Goal: Navigation & Orientation: Find specific page/section

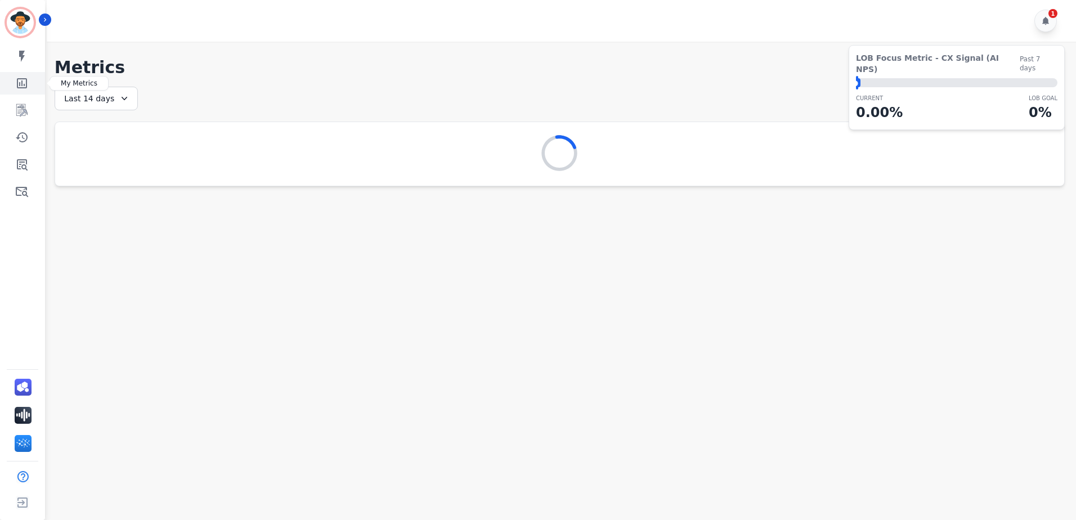
click at [17, 85] on icon "Sidebar" at bounding box center [22, 83] width 10 height 10
click at [15, 111] on link "Sidebar" at bounding box center [23, 110] width 43 height 23
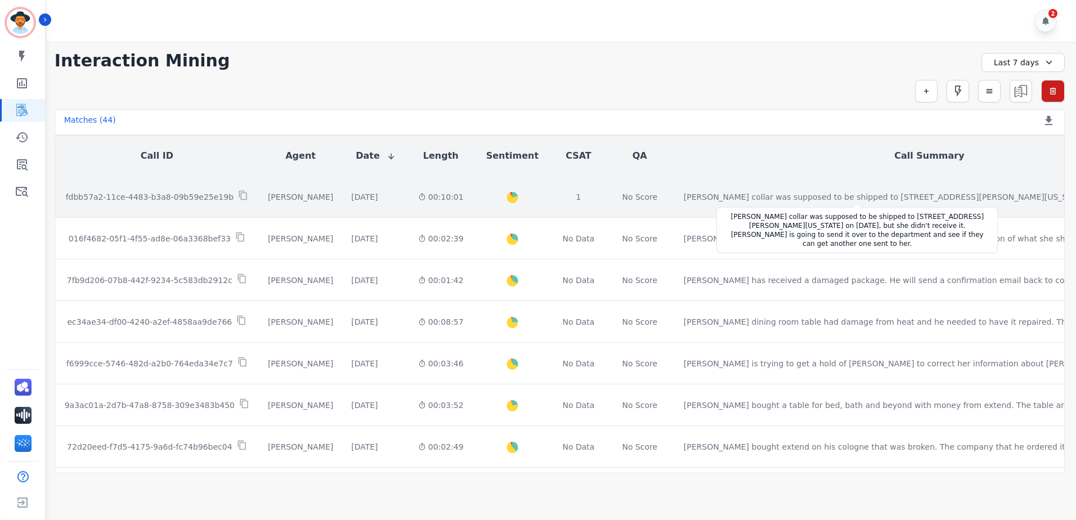
click at [780, 198] on div "[PERSON_NAME] collar was supposed to be shipped to [STREET_ADDRESS][PERSON_NAME…" at bounding box center [889, 196] width 413 height 11
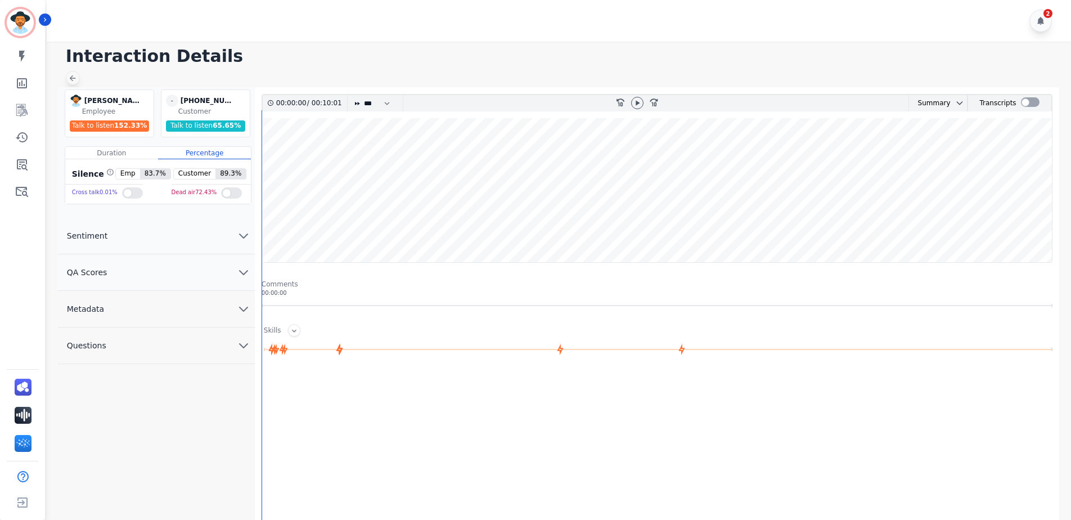
click at [75, 79] on icon at bounding box center [72, 78] width 9 height 9
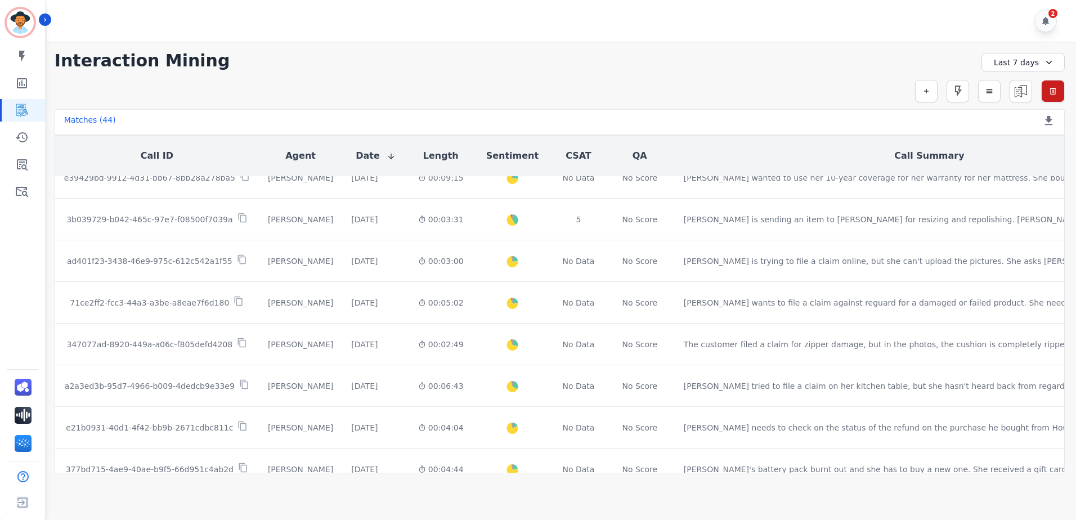
scroll to position [450, 0]
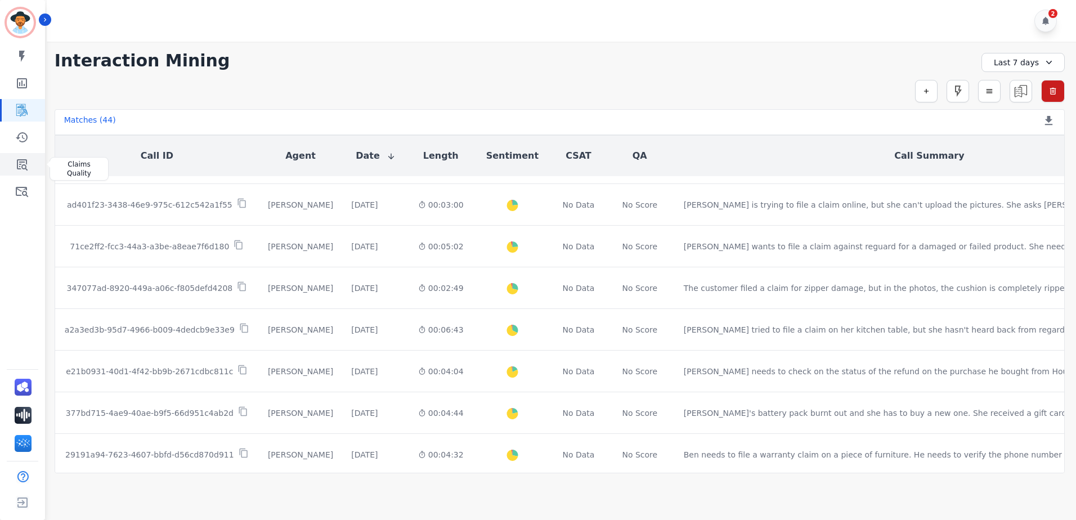
click at [21, 161] on icon "Sidebar" at bounding box center [22, 164] width 11 height 11
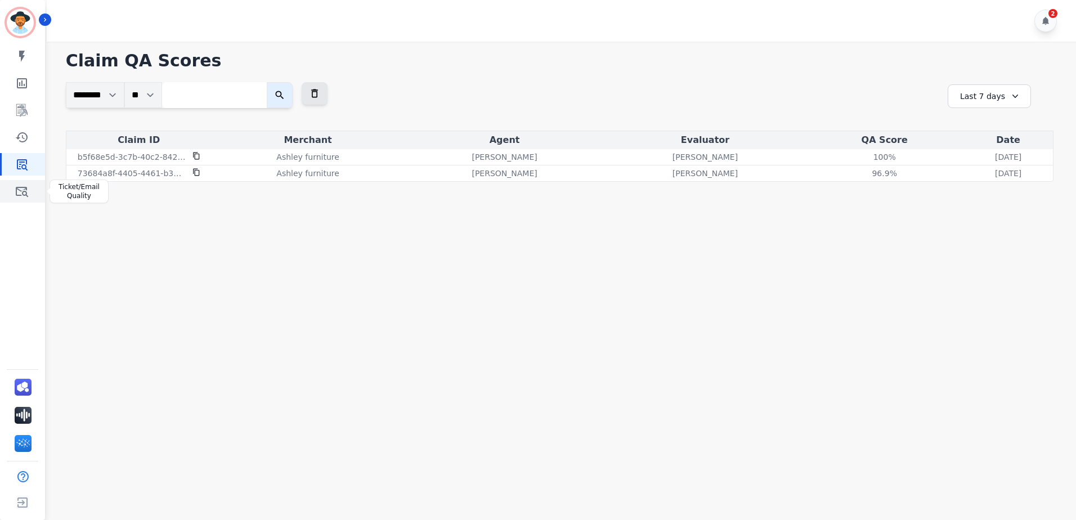
click at [19, 193] on icon "Sidebar" at bounding box center [22, 192] width 14 height 14
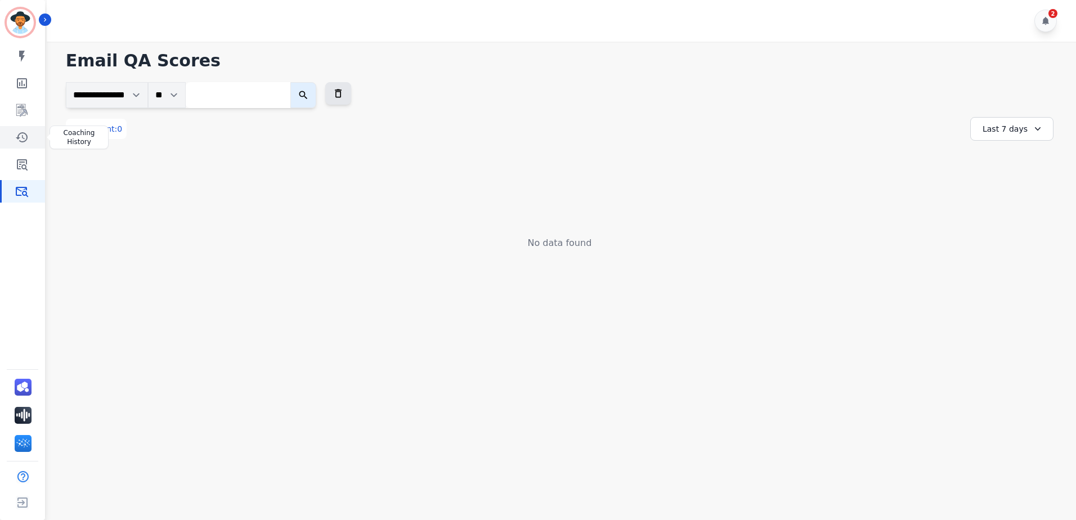
click at [21, 137] on icon "Sidebar" at bounding box center [22, 138] width 14 height 14
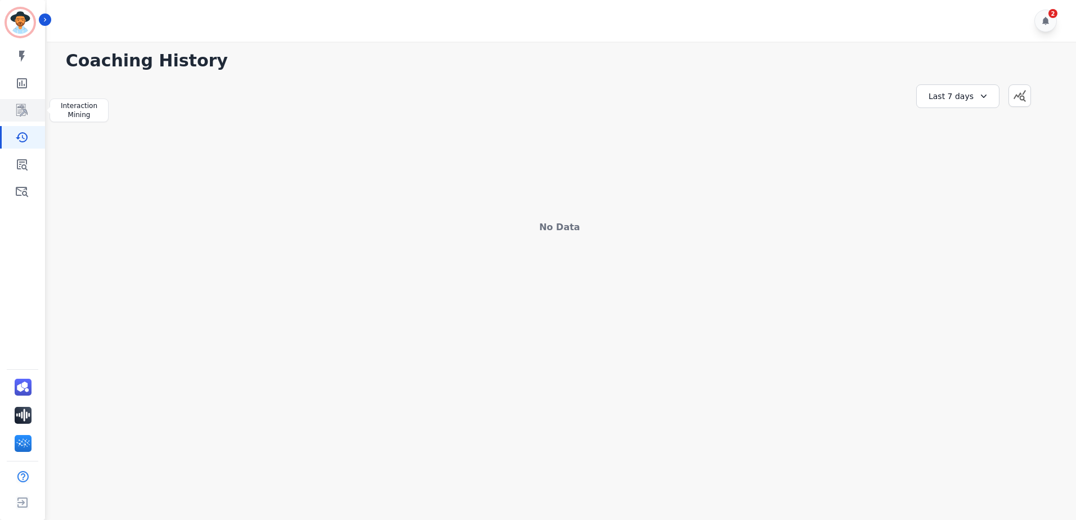
click at [21, 114] on icon "Sidebar" at bounding box center [21, 110] width 11 height 12
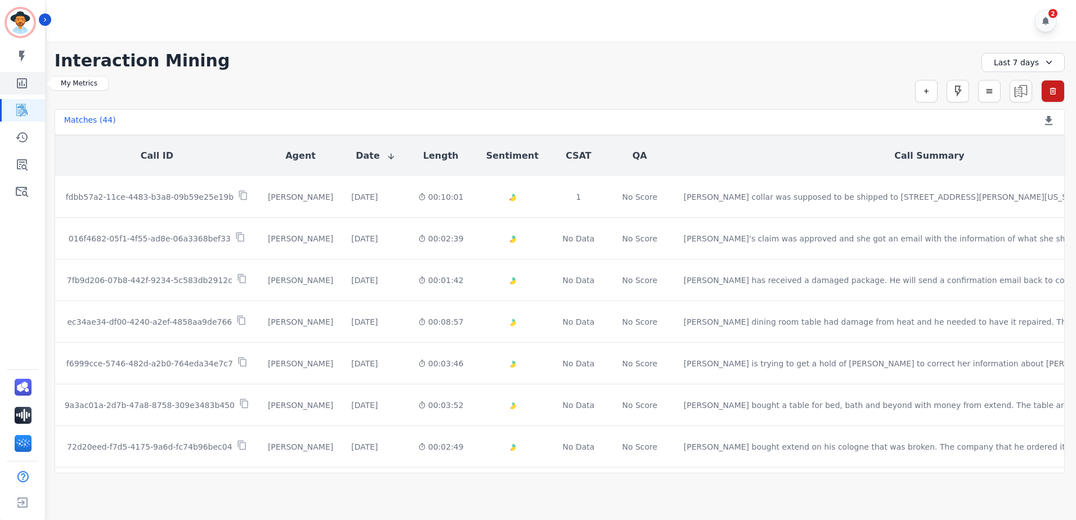
click at [32, 84] on link "Sidebar" at bounding box center [23, 83] width 43 height 23
